Goal: Transaction & Acquisition: Purchase product/service

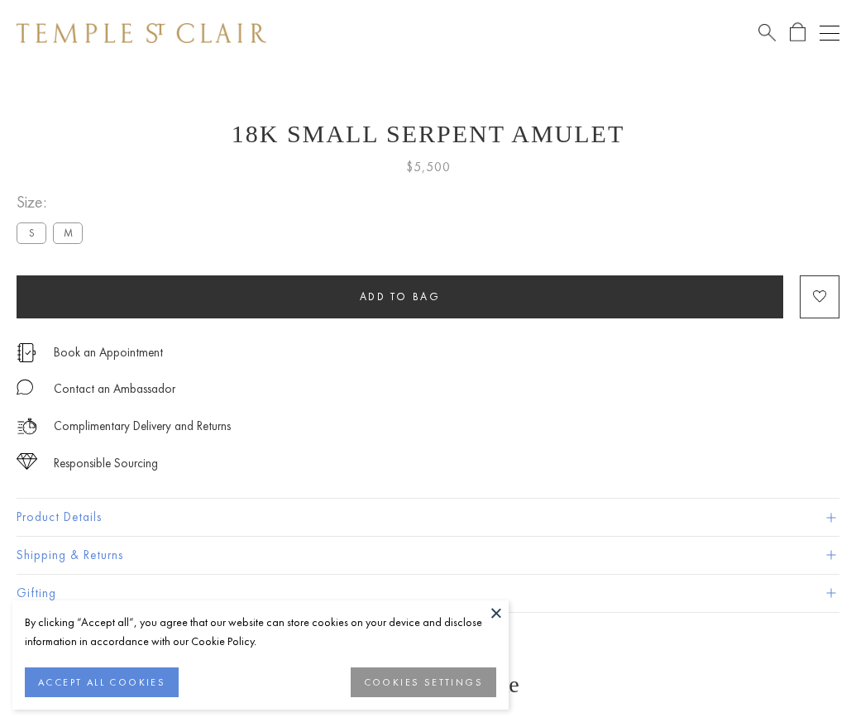
click at [400, 296] on span "Add to bag" at bounding box center [400, 297] width 81 height 14
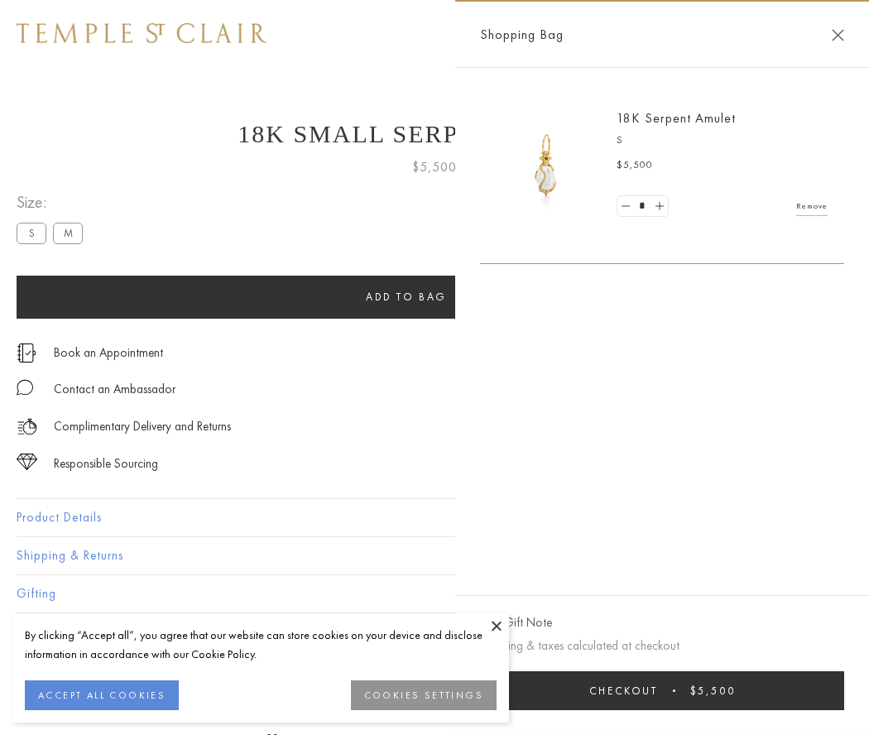
click at [666, 690] on button "Checkout $5,500" at bounding box center [662, 690] width 364 height 39
